Goal: Use online tool/utility

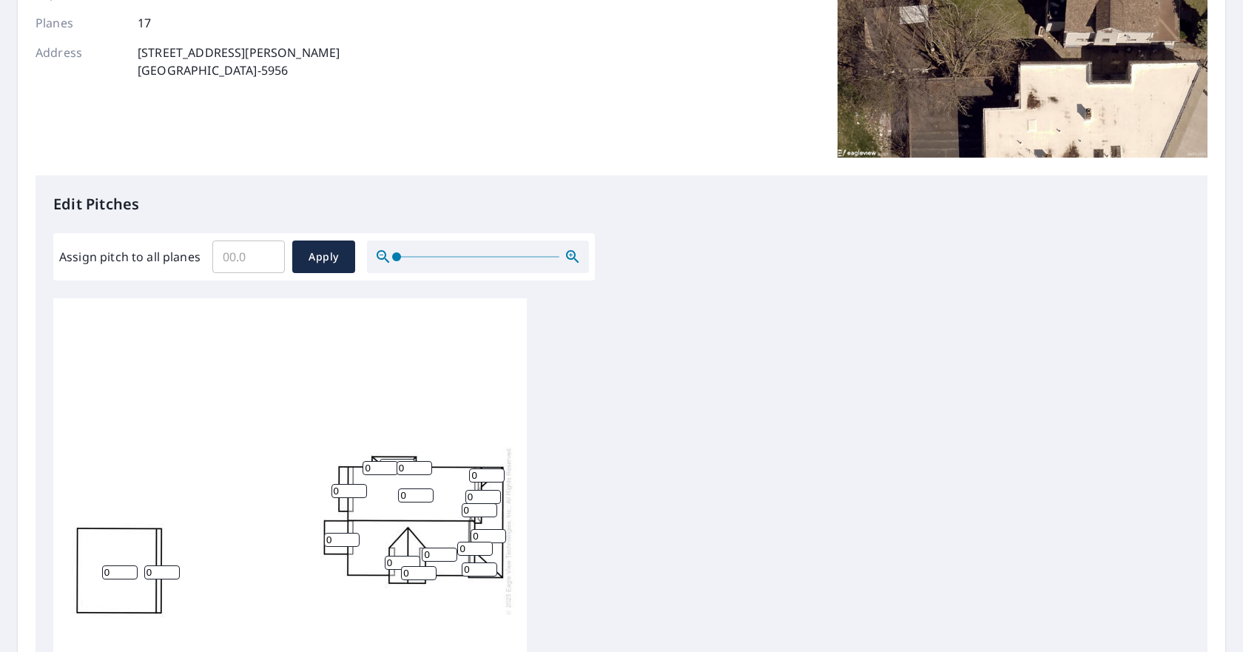
click at [410, 500] on input "0" at bounding box center [416, 495] width 36 height 14
type input "10"
click at [471, 551] on input "0" at bounding box center [475, 549] width 36 height 14
type input "10"
click at [396, 562] on input "0" at bounding box center [403, 563] width 36 height 14
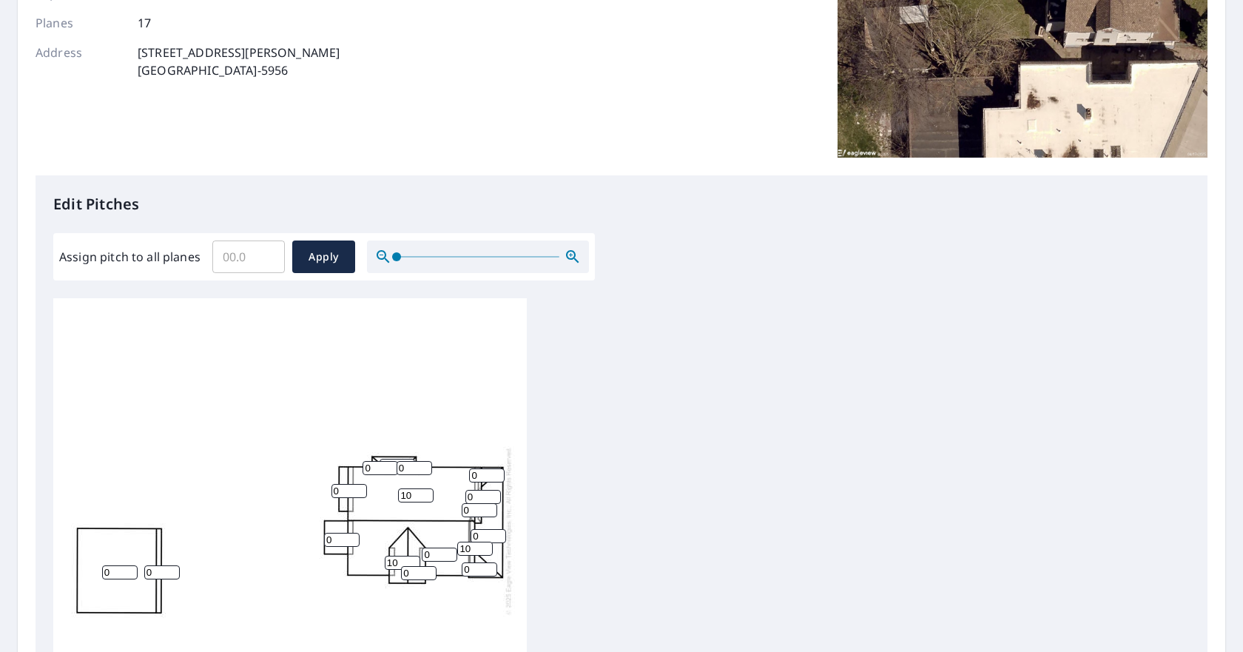
type input "10"
click at [432, 556] on input "0" at bounding box center [440, 555] width 36 height 14
type input "10"
click at [415, 577] on input "0" at bounding box center [419, 573] width 36 height 14
type input "10"
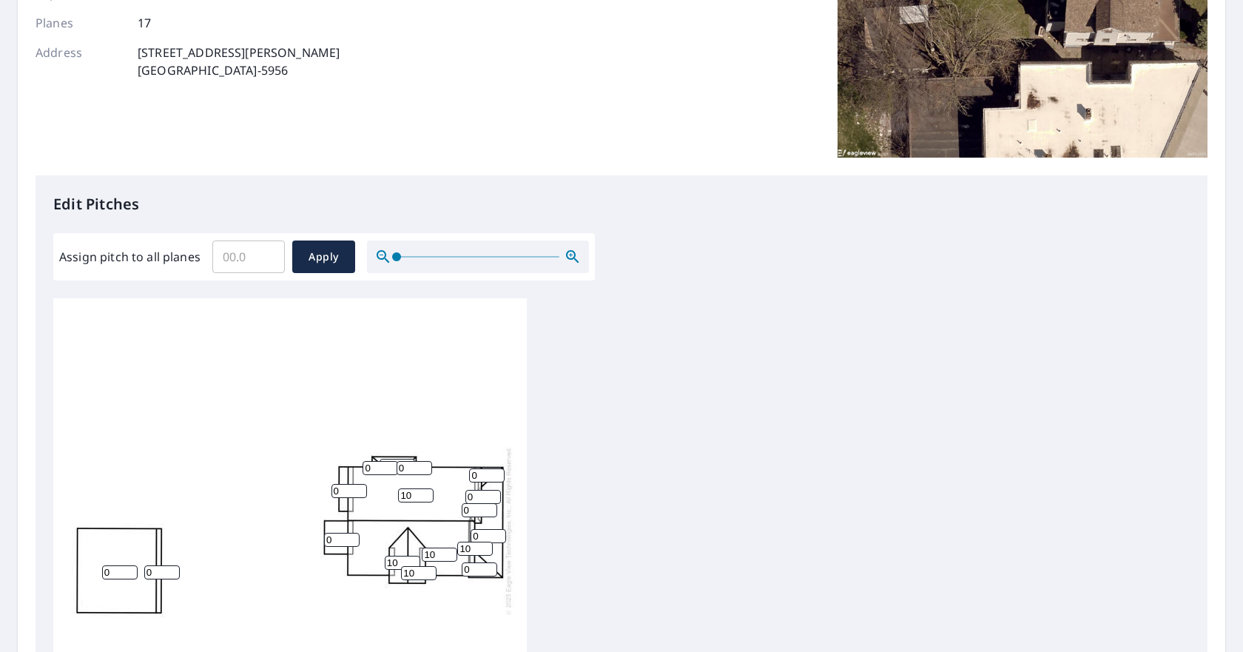
click at [345, 491] on input "0" at bounding box center [350, 491] width 36 height 14
type input "3"
click at [374, 471] on input "0" at bounding box center [381, 468] width 36 height 14
type input "3"
click at [405, 468] on input "0" at bounding box center [415, 468] width 36 height 14
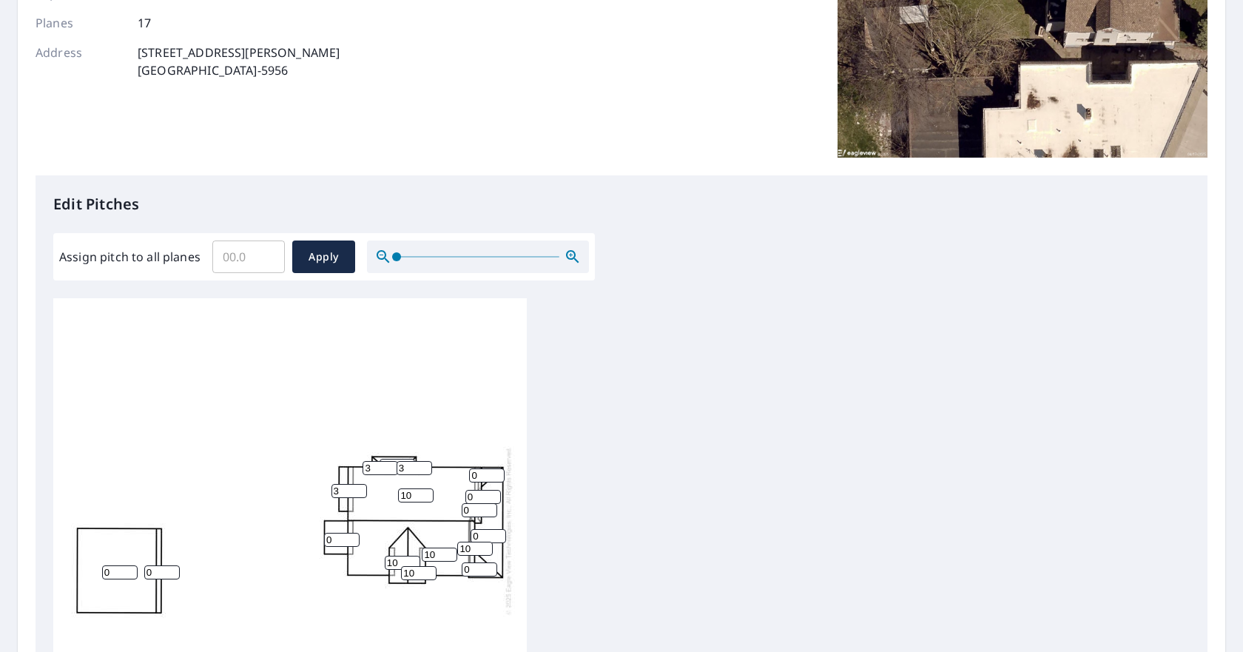
type input "3"
click at [479, 477] on input "0" at bounding box center [487, 475] width 36 height 14
type input "4"
click at [488, 534] on input "0" at bounding box center [489, 536] width 36 height 14
type input "4"
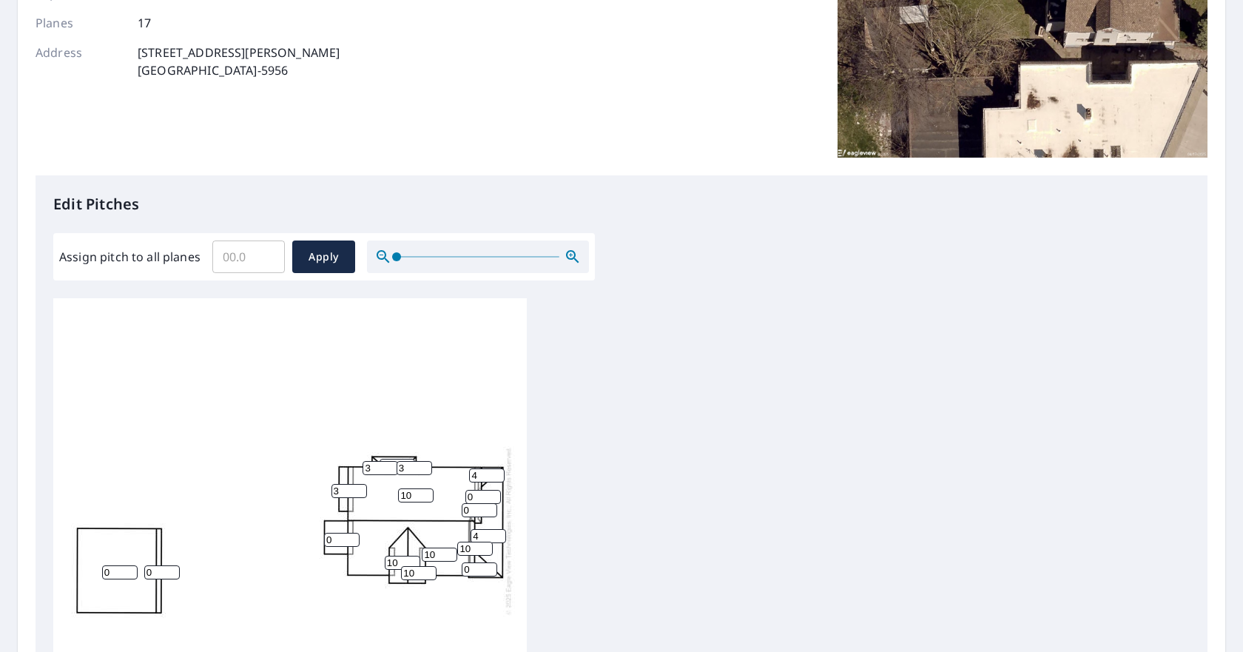
drag, startPoint x: 472, startPoint y: 570, endPoint x: 465, endPoint y: 571, distance: 7.5
click at [465, 571] on input "0" at bounding box center [480, 569] width 36 height 14
type input "4"
drag, startPoint x: 480, startPoint y: 495, endPoint x: 468, endPoint y: 495, distance: 11.1
click at [468, 495] on input "0" at bounding box center [483, 497] width 36 height 14
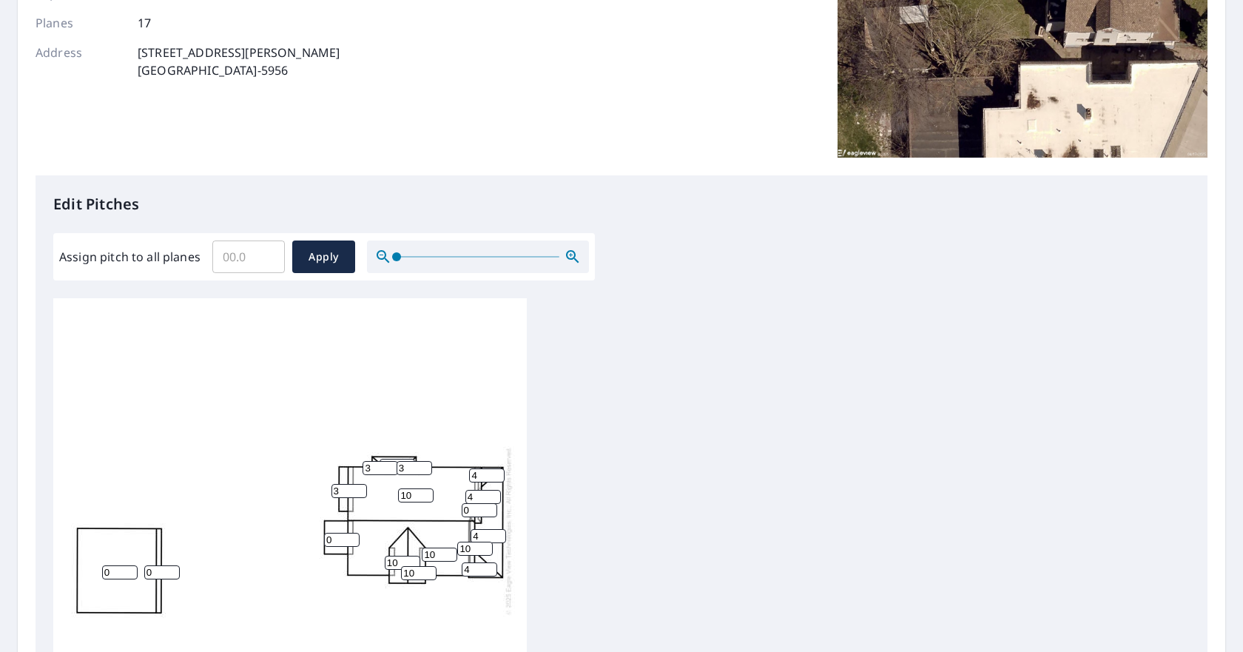
type input "4"
click at [468, 509] on input "0" at bounding box center [480, 510] width 36 height 14
type input "0"
type input "4"
click at [611, 454] on div "10 0 10 4 0 10 10 3 4 0 0 4 4 10 4 3 3" at bounding box center [621, 530] width 1137 height 465
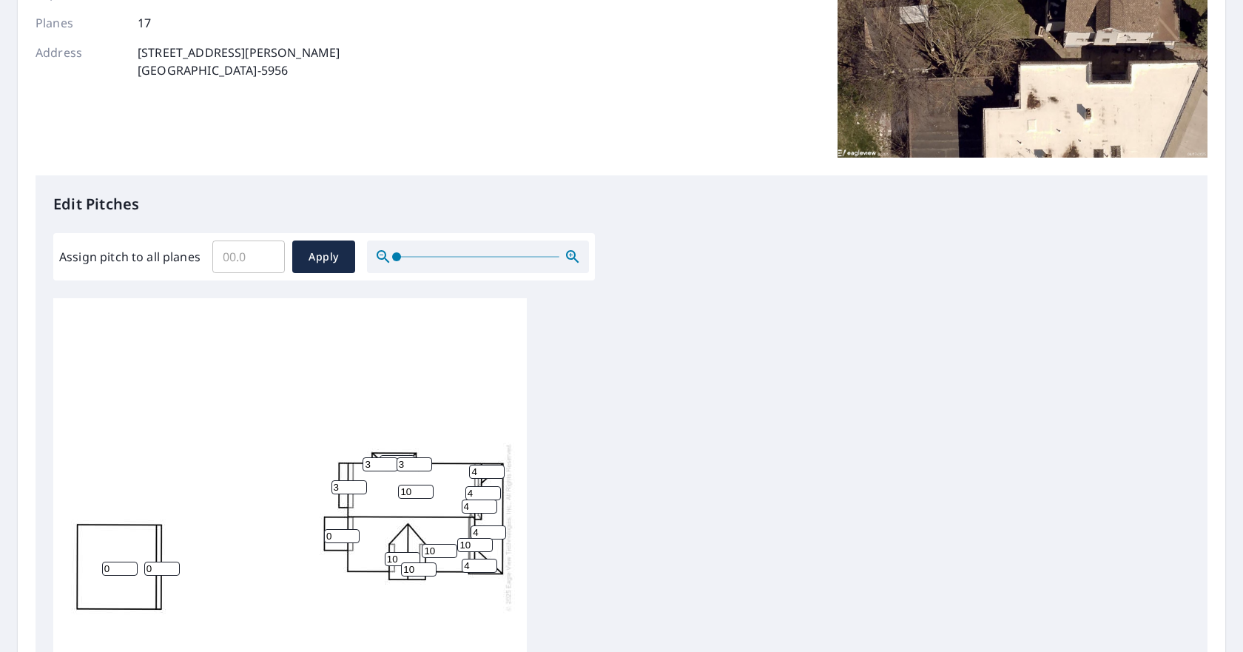
scroll to position [15, 0]
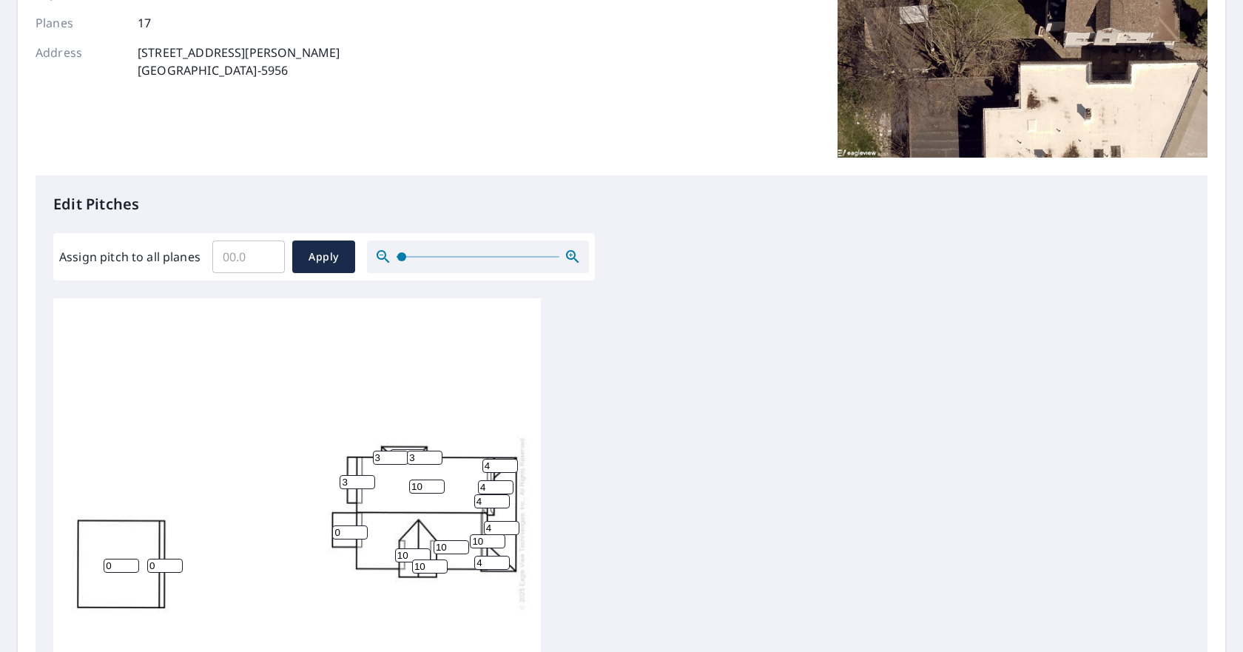
drag, startPoint x: 397, startPoint y: 255, endPoint x: 401, endPoint y: 263, distance: 8.6
click at [401, 261] on span at bounding box center [401, 256] width 9 height 9
click at [327, 262] on span "Apply" at bounding box center [323, 257] width 39 height 19
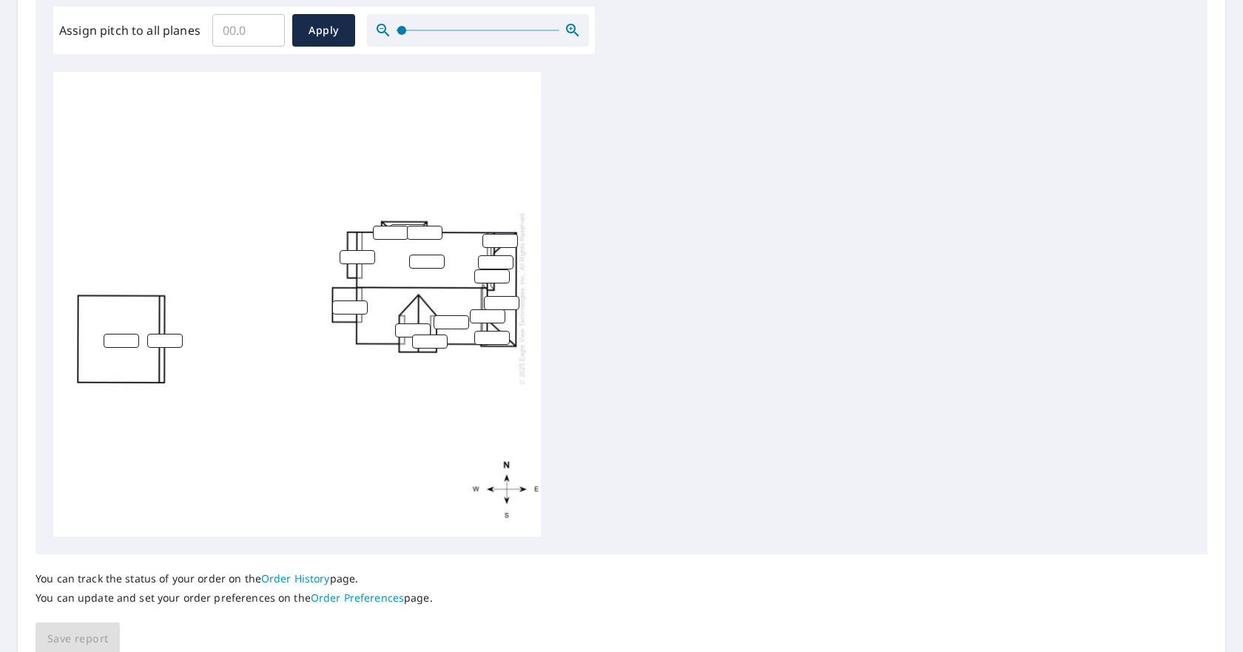
scroll to position [0, 0]
